Goal: Task Accomplishment & Management: Manage account settings

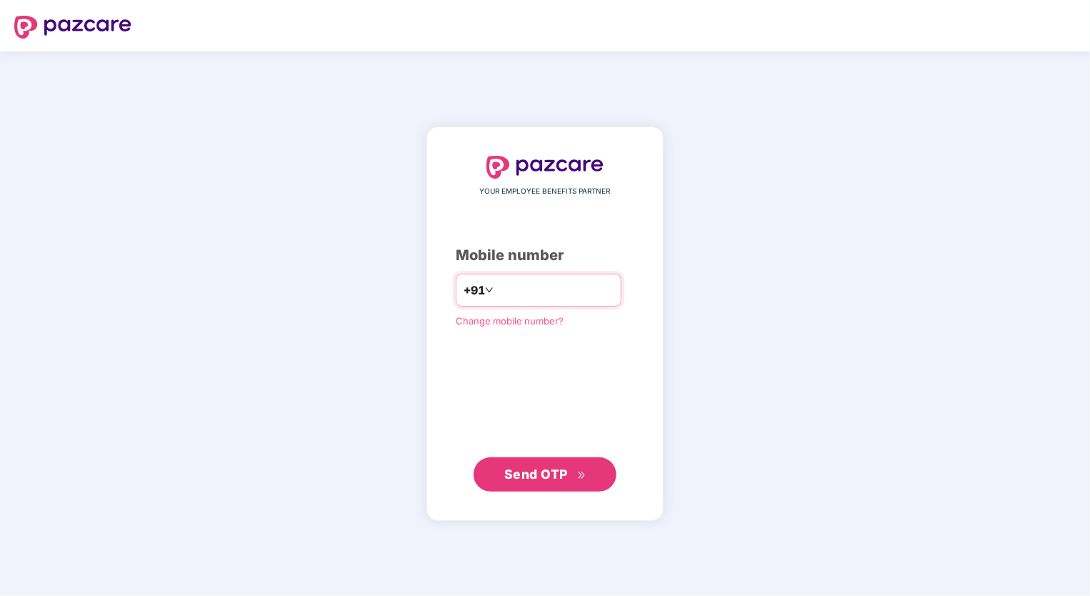
click at [519, 297] on input "number" at bounding box center [555, 290] width 117 height 23
click at [526, 290] on input "number" at bounding box center [555, 290] width 117 height 23
click at [524, 289] on input "number" at bounding box center [555, 290] width 117 height 23
type input "**********"
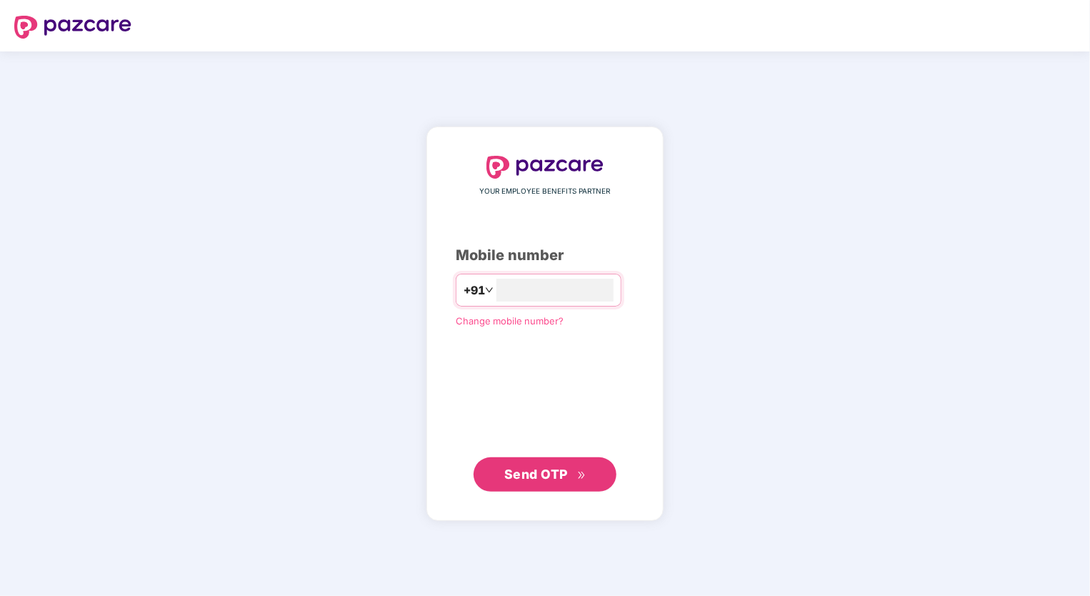
click at [573, 470] on span "Send OTP" at bounding box center [545, 474] width 82 height 20
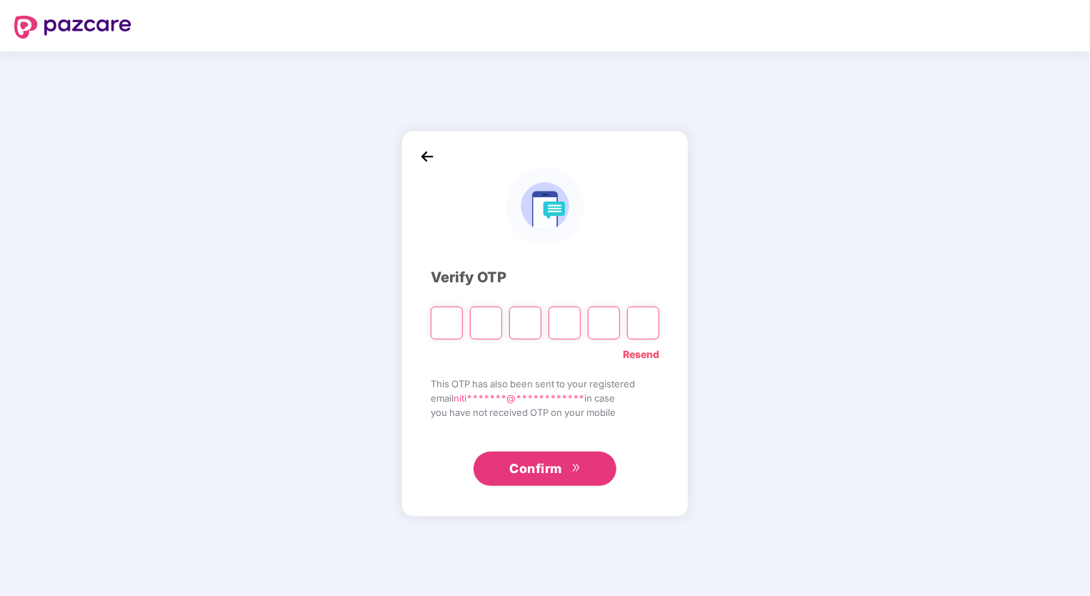
type input "*"
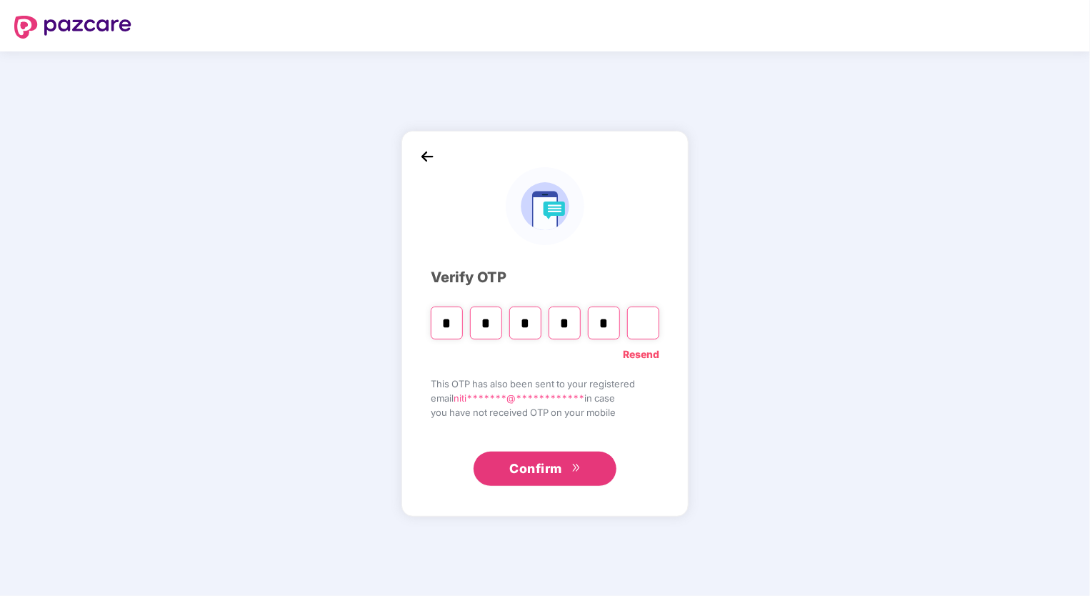
type input "*"
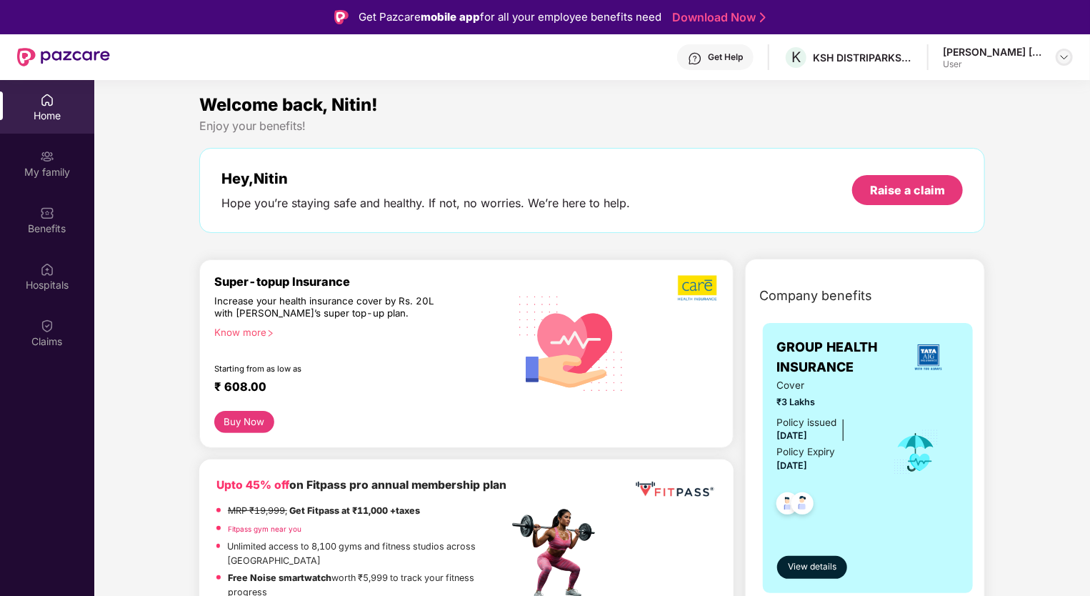
click at [1058, 59] on div at bounding box center [1064, 57] width 17 height 17
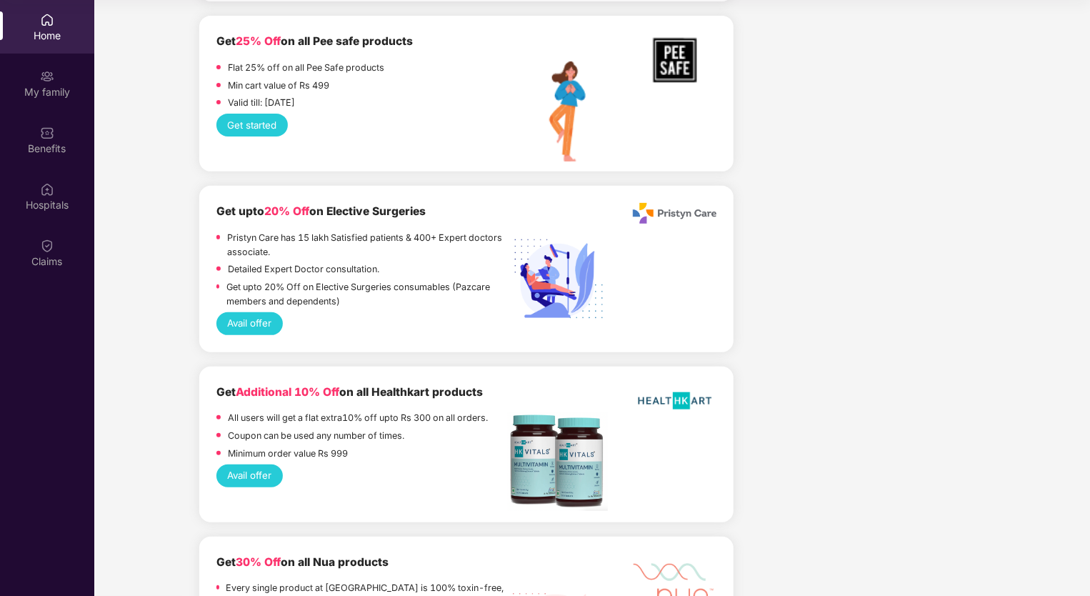
scroll to position [2904, 0]
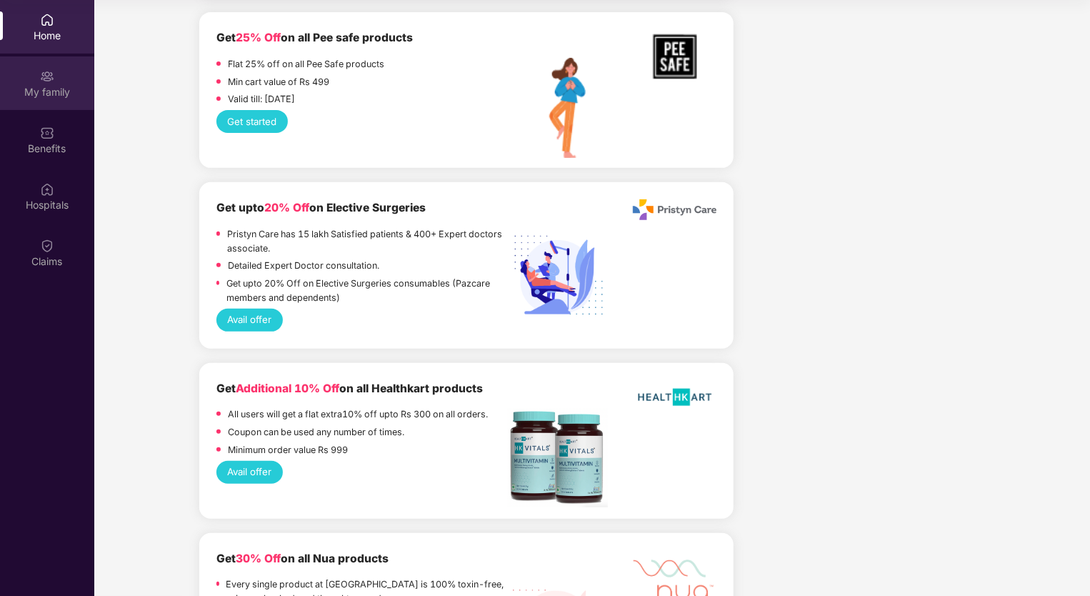
click at [37, 64] on div "My family" at bounding box center [47, 83] width 94 height 54
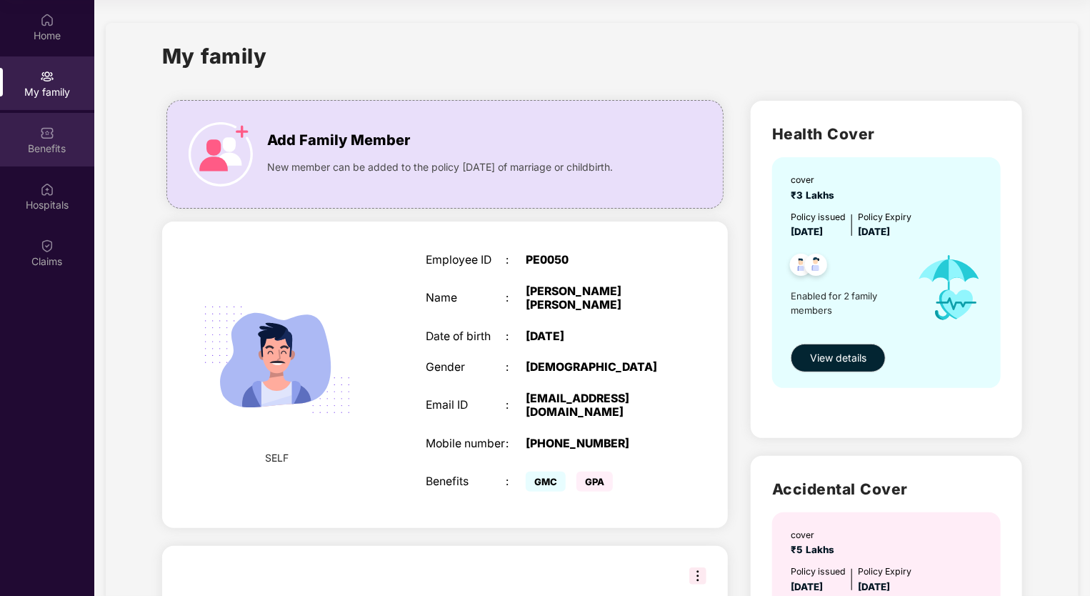
click at [31, 139] on div "Benefits" at bounding box center [47, 140] width 94 height 54
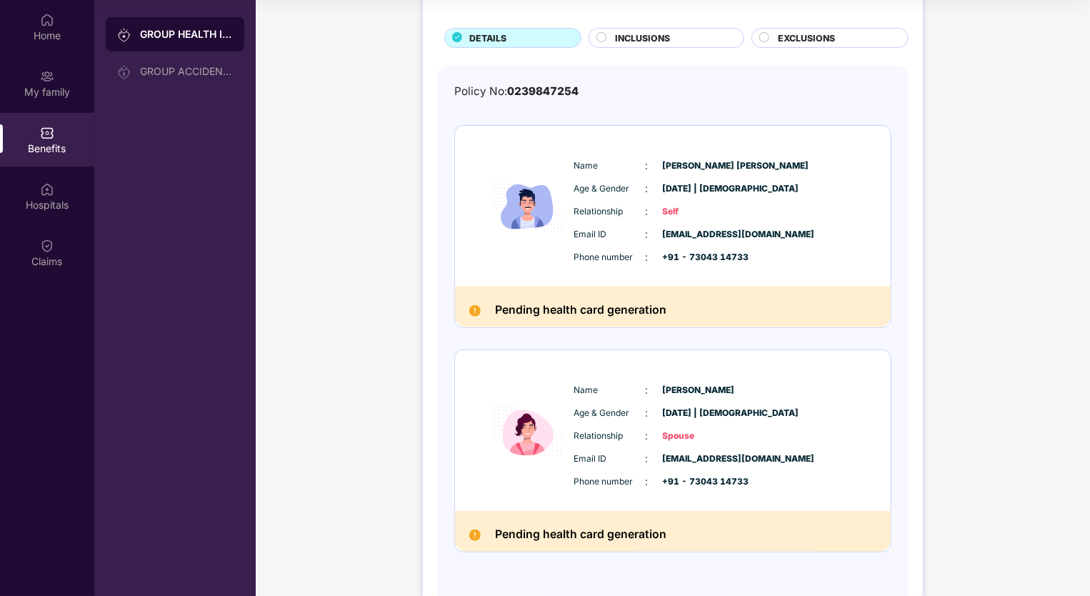
scroll to position [120, 0]
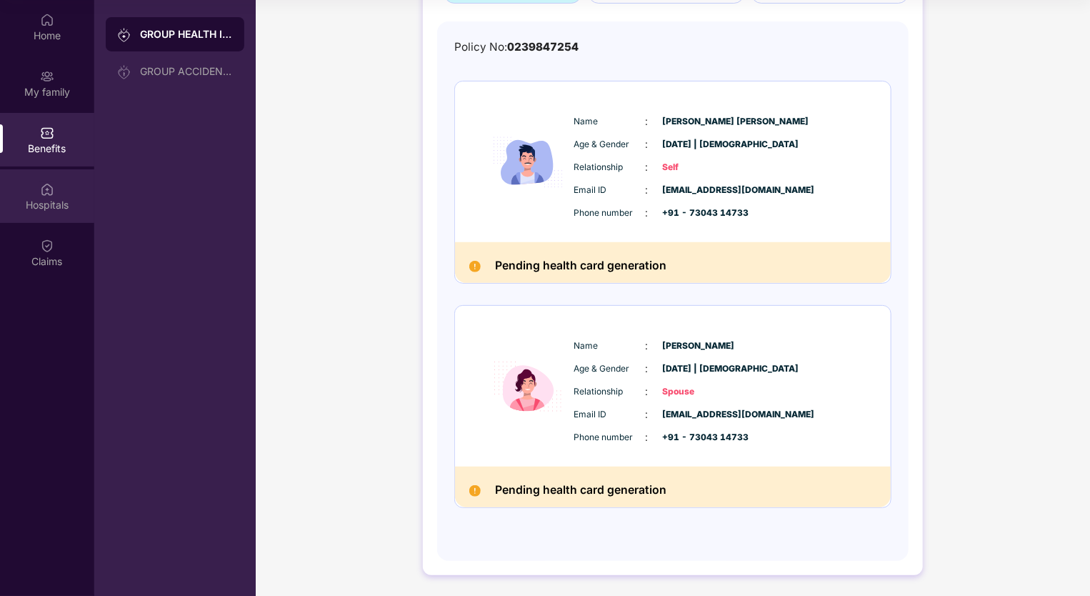
click at [40, 189] on img at bounding box center [47, 189] width 14 height 14
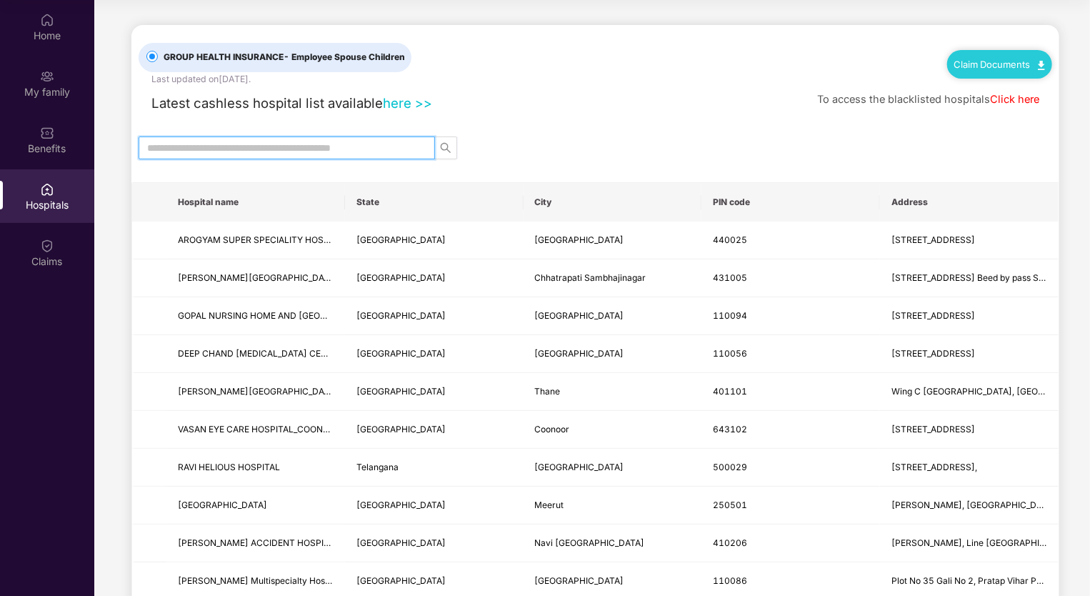
click at [382, 149] on input "text" at bounding box center [281, 148] width 268 height 16
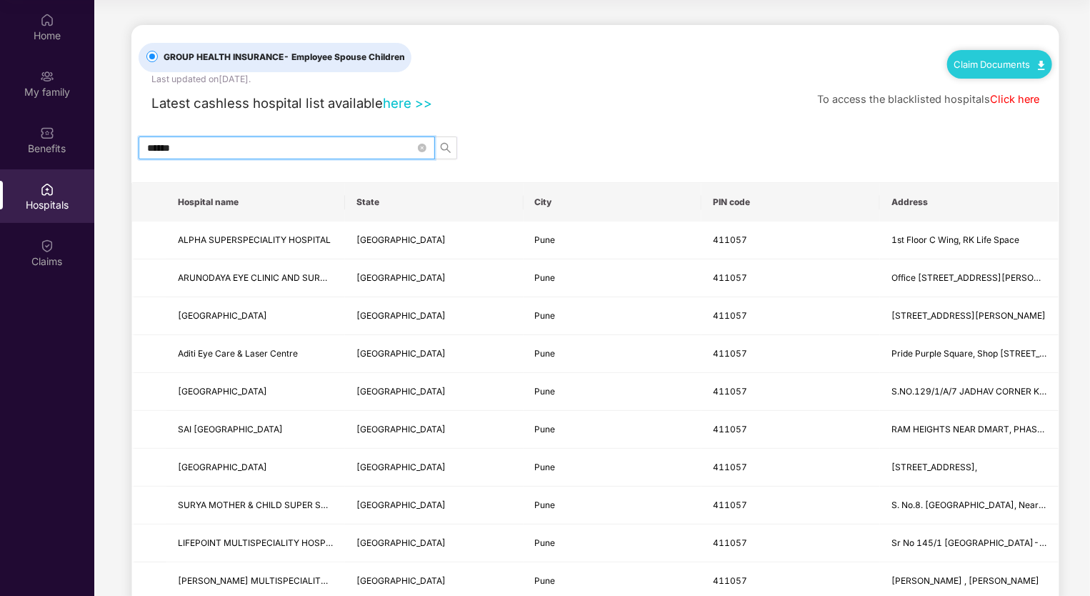
type input "******"
click at [452, 147] on span "search" at bounding box center [445, 147] width 21 height 11
drag, startPoint x: 1086, startPoint y: 306, endPoint x: 1073, endPoint y: 343, distance: 39.3
click at [1082, 344] on main "GROUP HEALTH INSURANCE - Employee Spouse Children Last updated on [DATE] . Clai…" at bounding box center [592, 402] width 996 height 805
click at [394, 104] on link "here >>" at bounding box center [407, 103] width 49 height 16
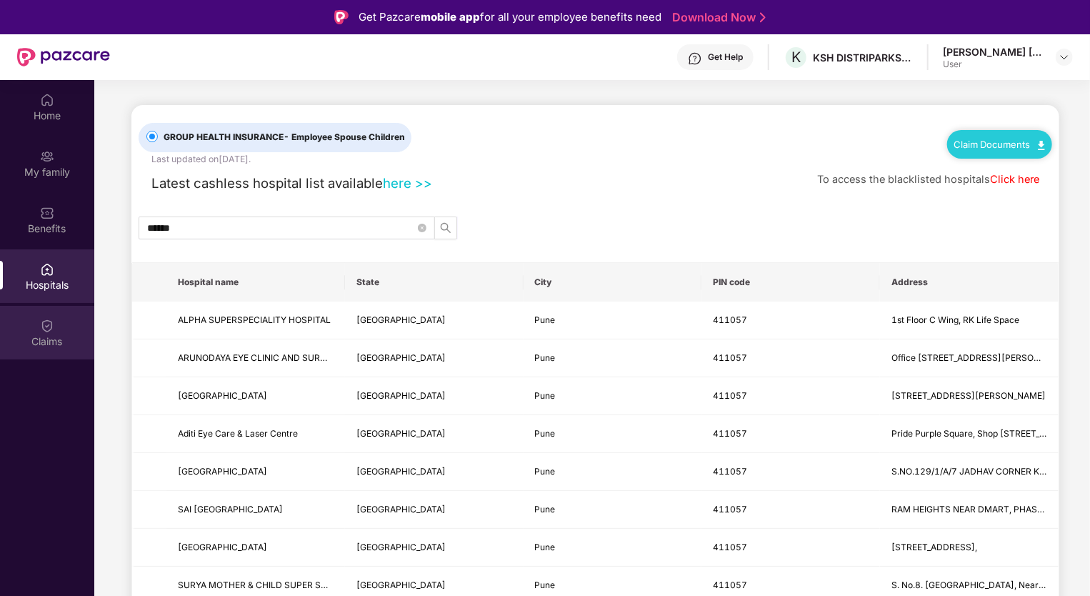
click at [50, 324] on img at bounding box center [47, 326] width 14 height 14
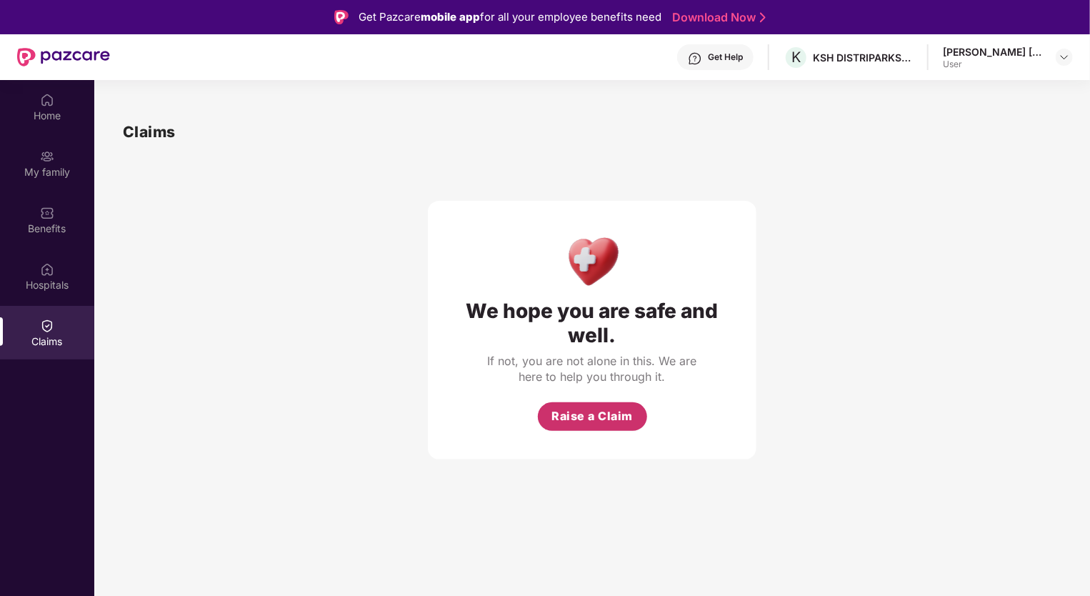
click at [632, 424] on button "Raise a Claim" at bounding box center [592, 416] width 109 height 29
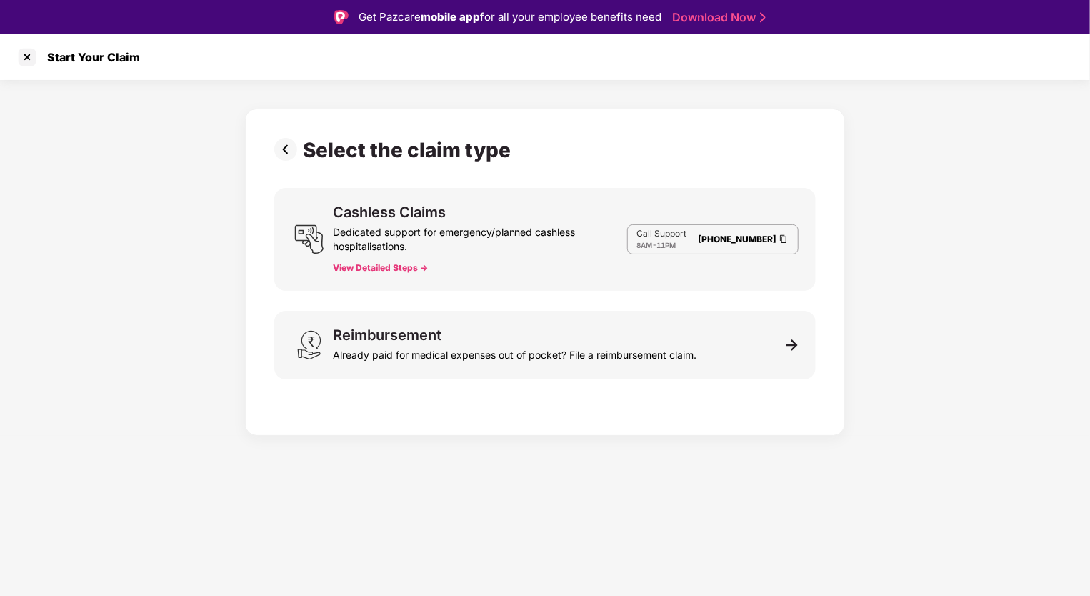
click at [397, 267] on button "View Detailed Steps ->" at bounding box center [380, 267] width 95 height 11
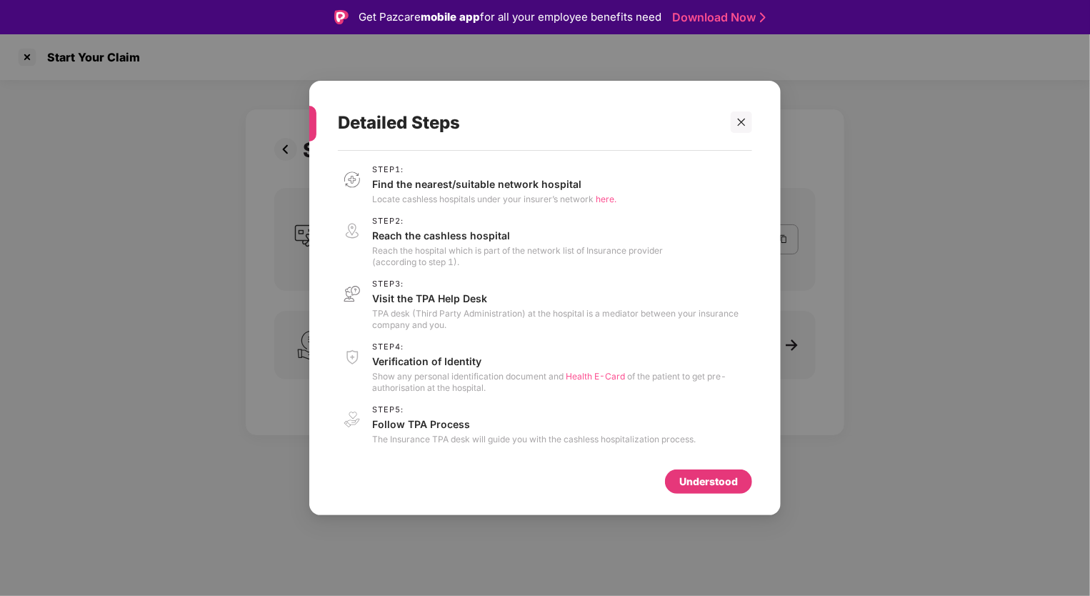
click at [597, 376] on span "Health E-Card" at bounding box center [595, 376] width 59 height 11
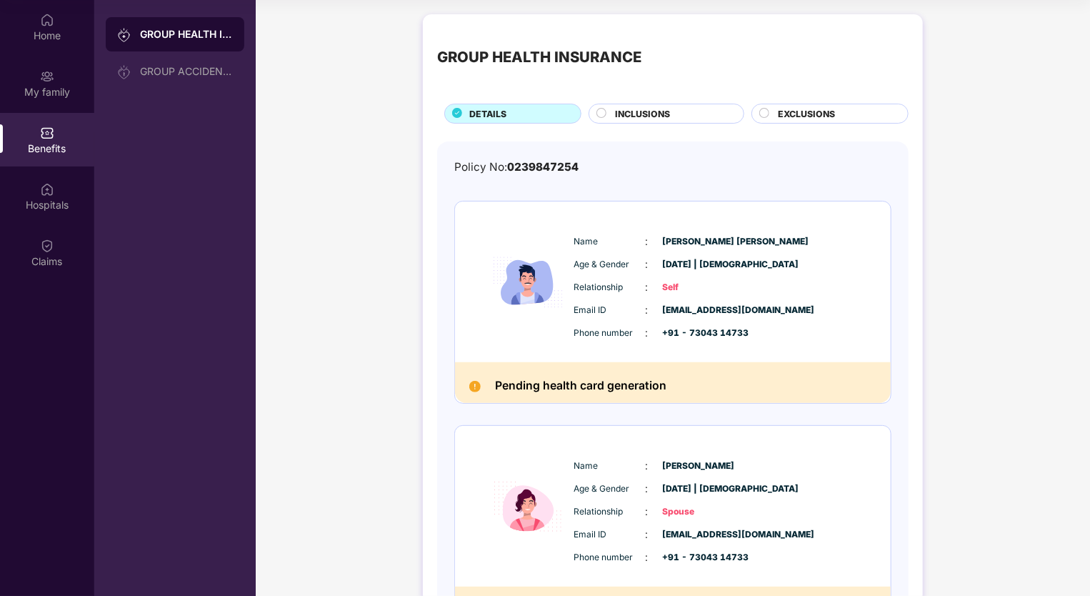
click at [619, 116] on span "INCLUSIONS" at bounding box center [643, 114] width 55 height 14
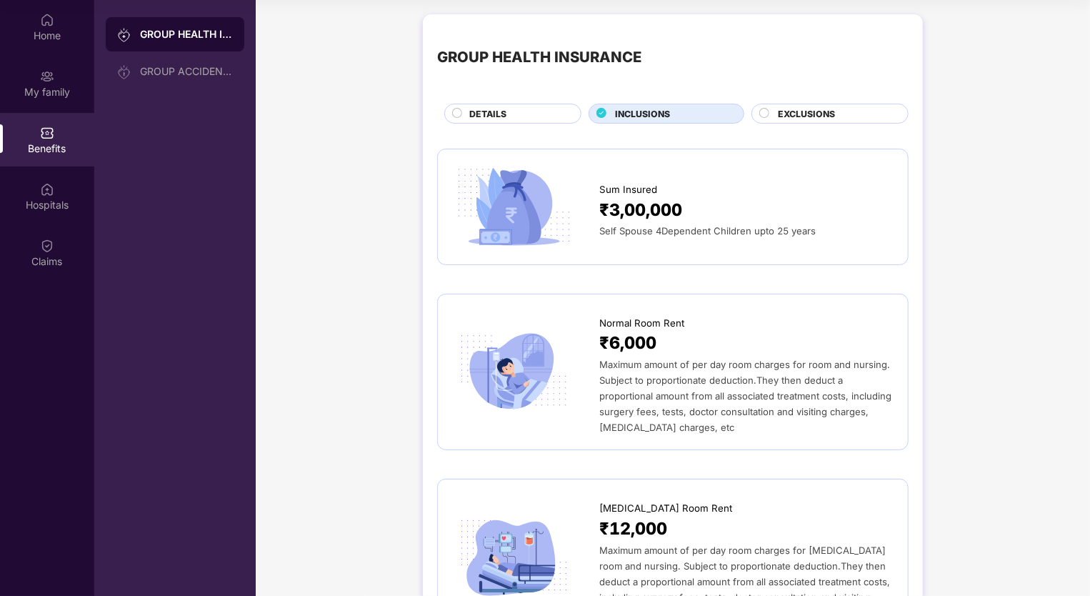
click at [785, 111] on span "EXCLUSIONS" at bounding box center [806, 114] width 57 height 14
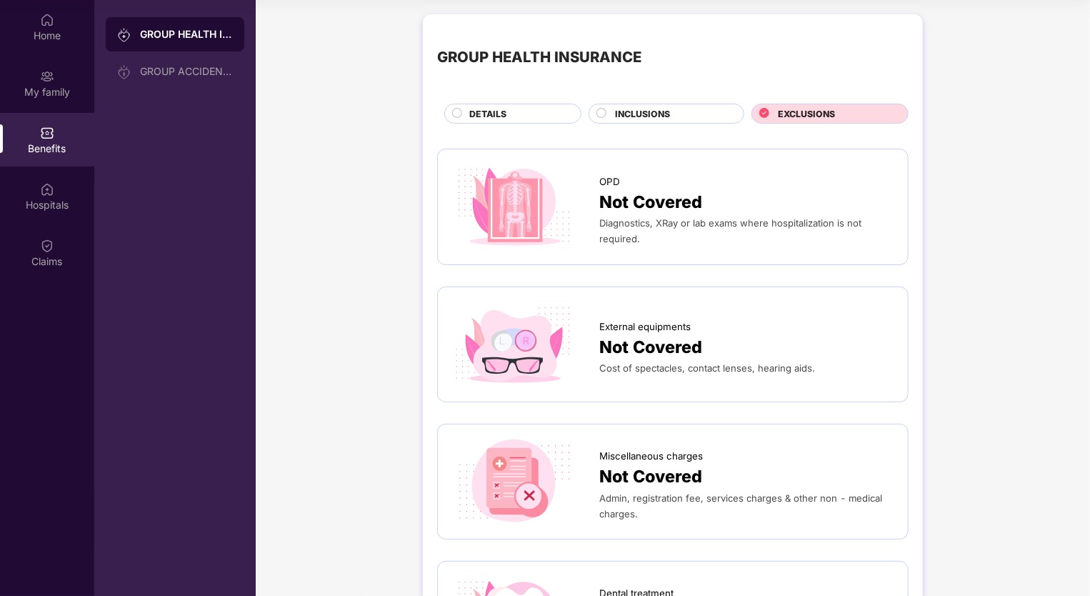
click at [647, 115] on span "INCLUSIONS" at bounding box center [643, 114] width 55 height 14
